Goal: Obtain resource: Obtain resource

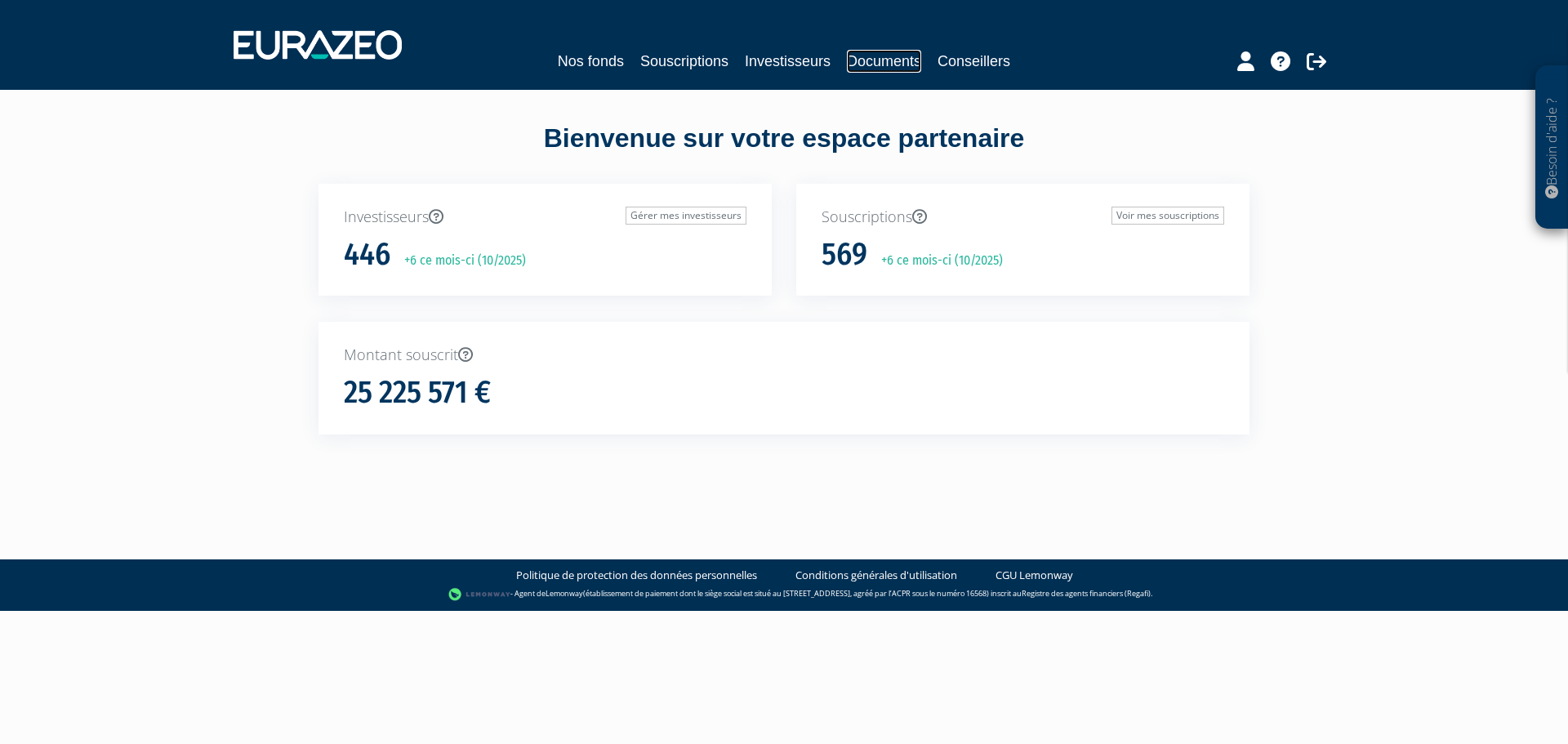
click at [855, 55] on link "Documents" at bounding box center [883, 62] width 74 height 23
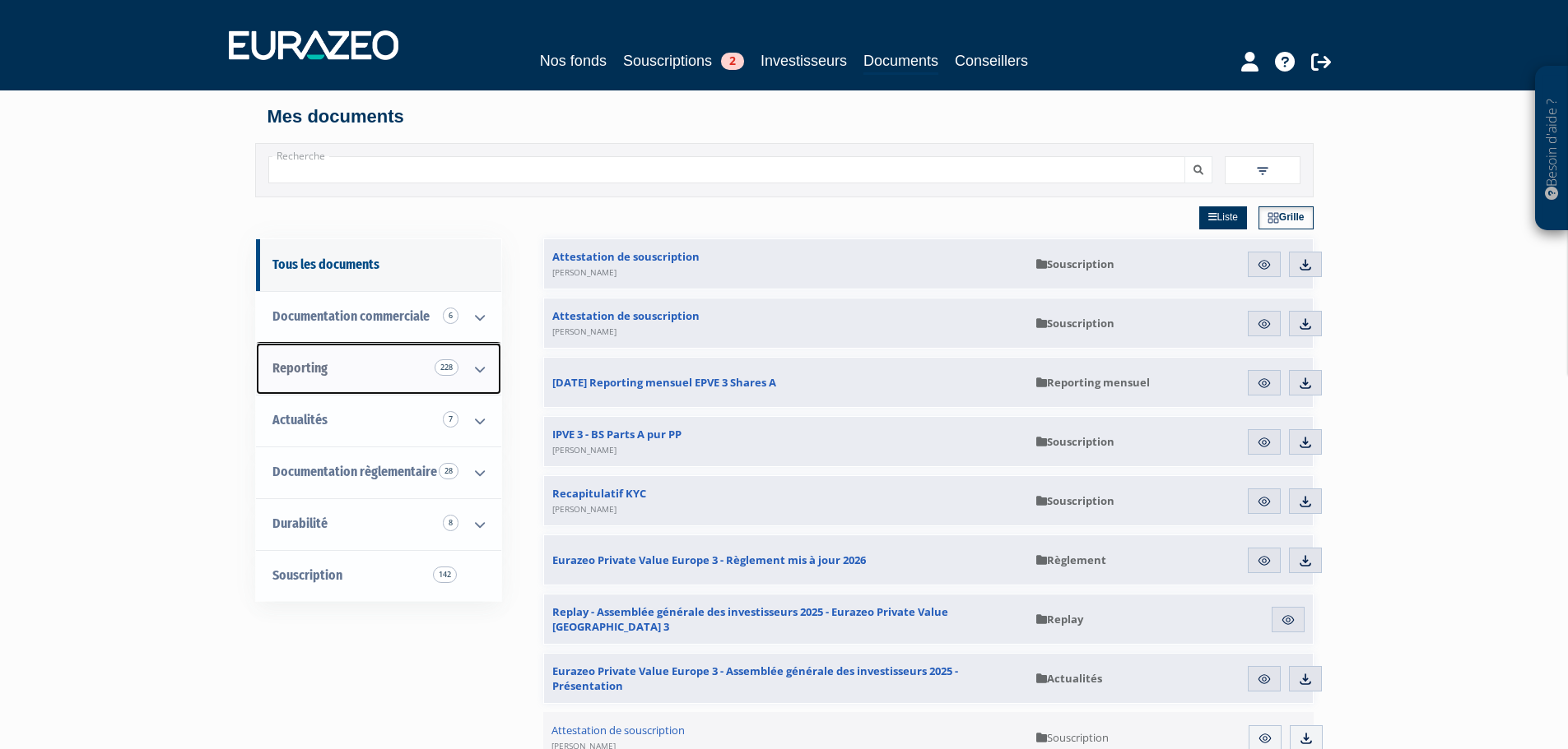
click at [380, 363] on link "Reporting 228" at bounding box center [379, 369] width 246 height 51
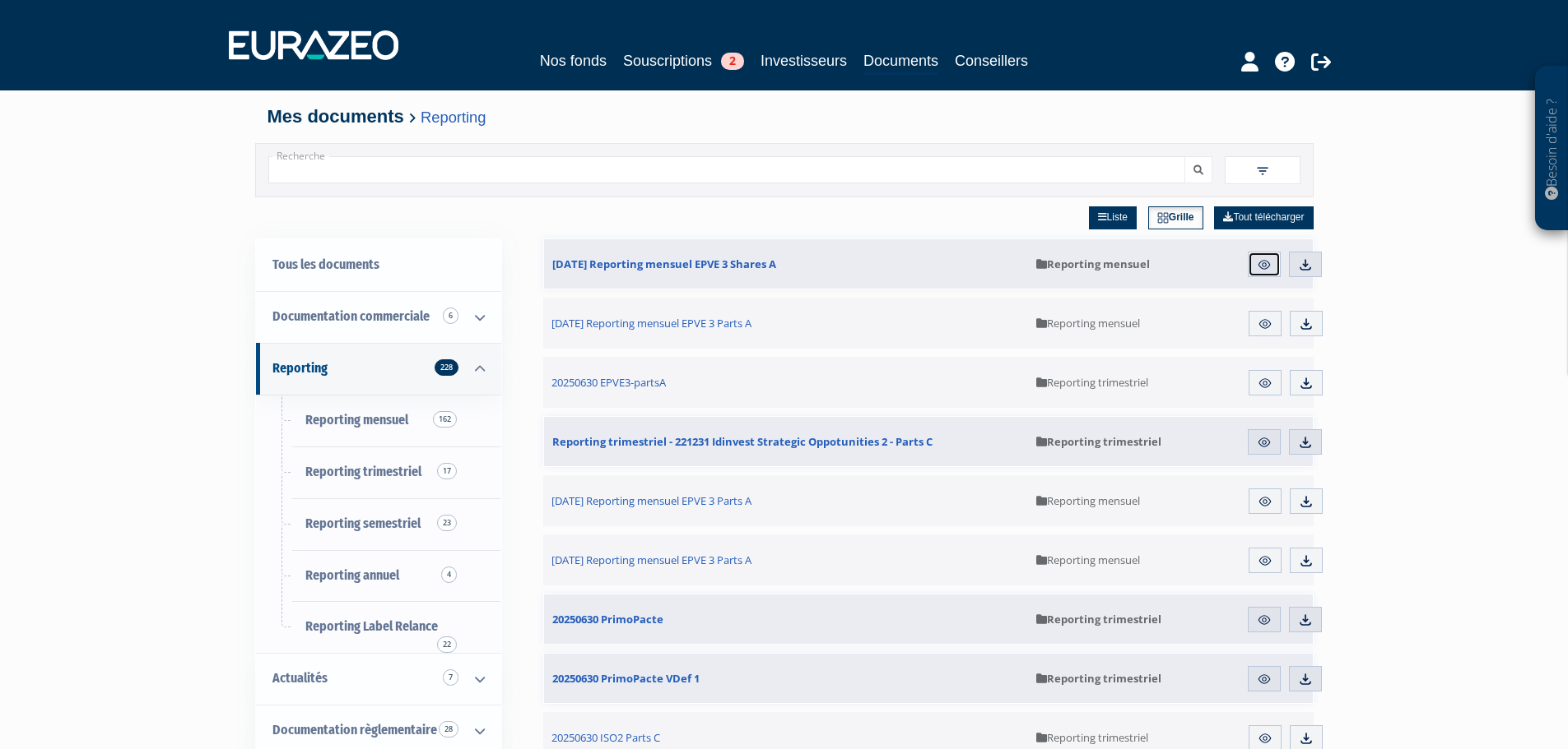
click at [1270, 261] on img at bounding box center [1264, 264] width 15 height 15
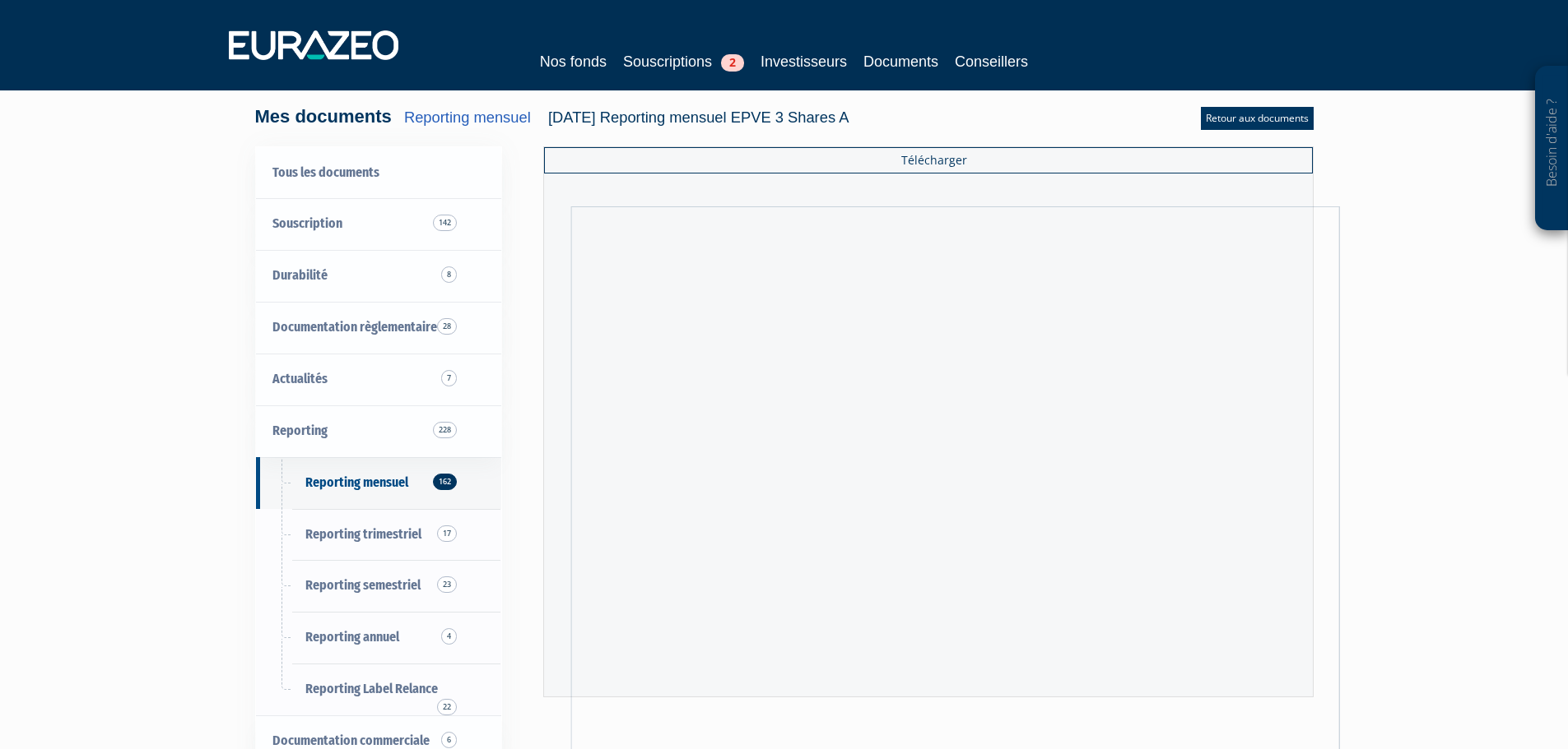
scroll to position [3, 0]
